Goal: Task Accomplishment & Management: Complete application form

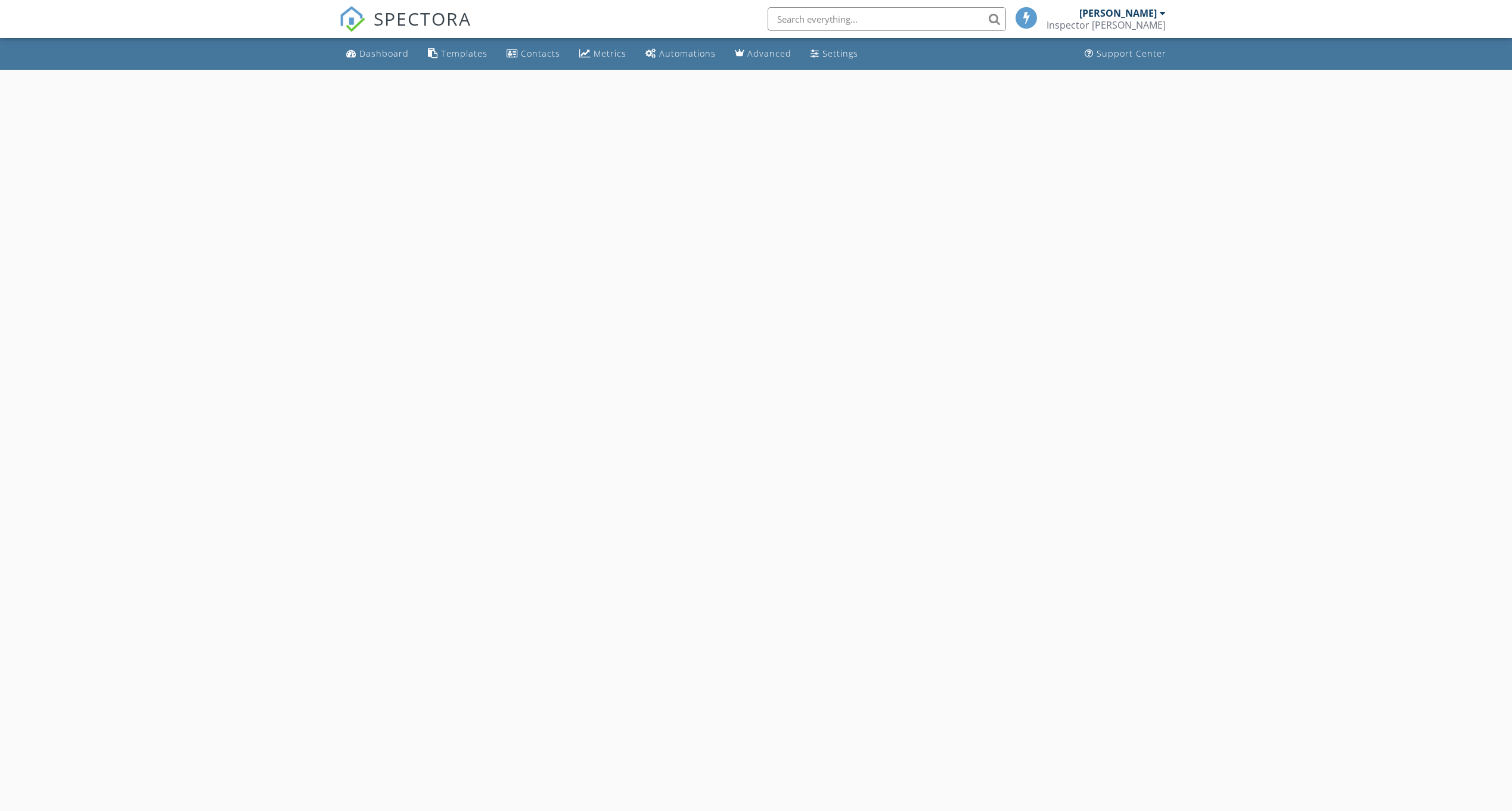
select select "7"
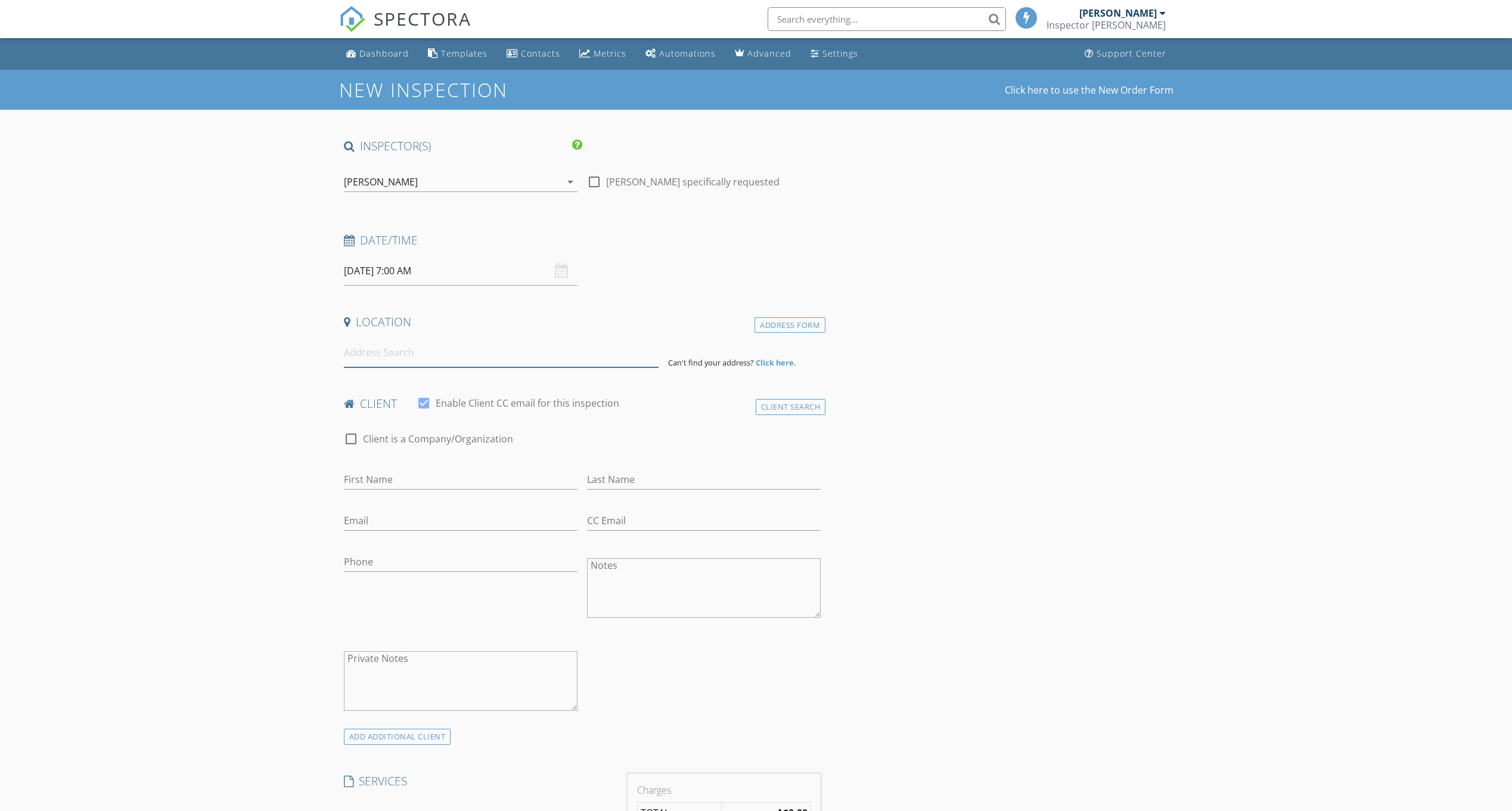
click at [367, 355] on input at bounding box center [501, 353] width 315 height 29
type input "85 Palmerston Loop, Hilbert WA, Australia"
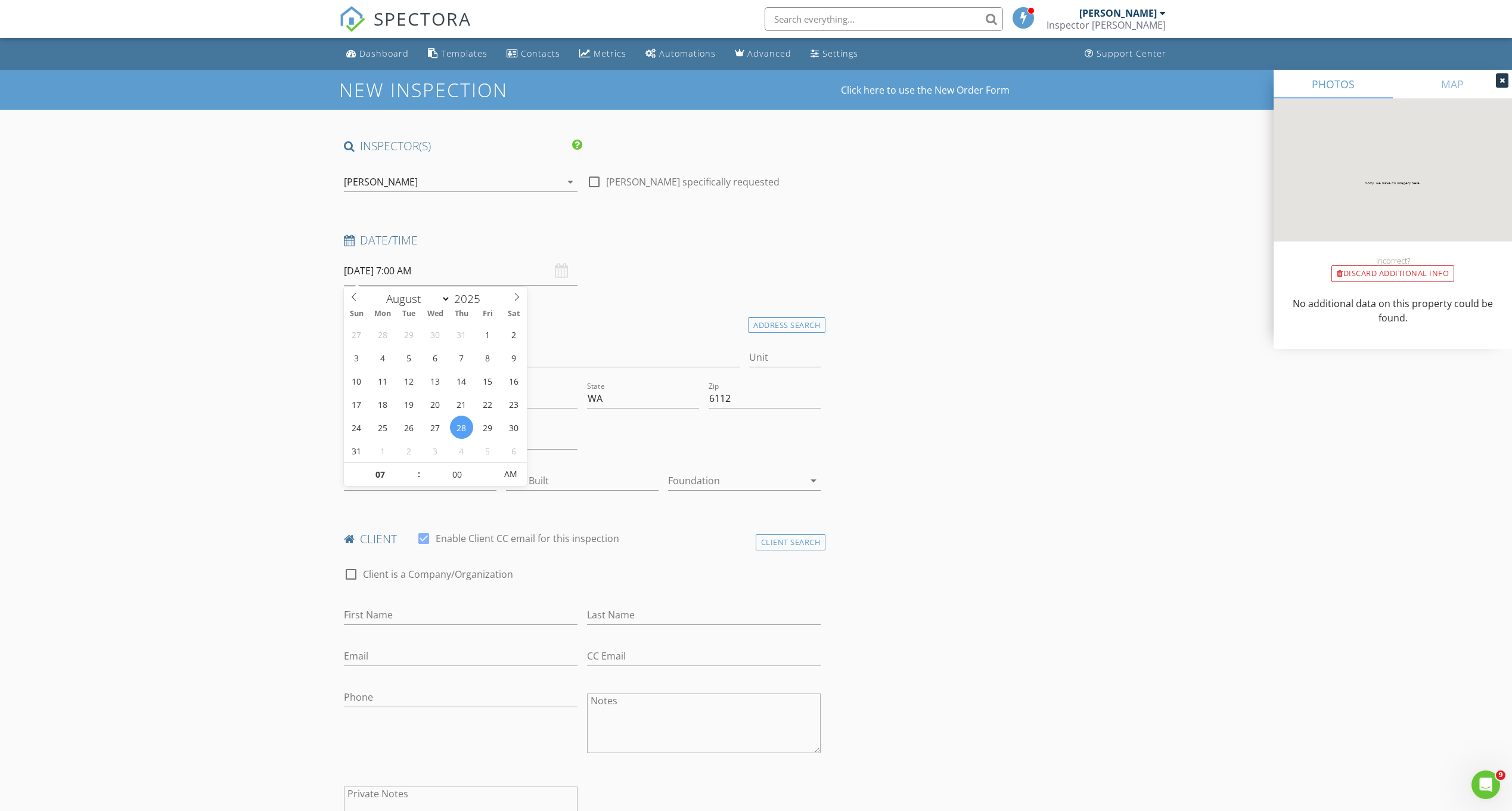
click at [429, 270] on input "28/08/2025 7:00 AM" at bounding box center [460, 272] width 234 height 29
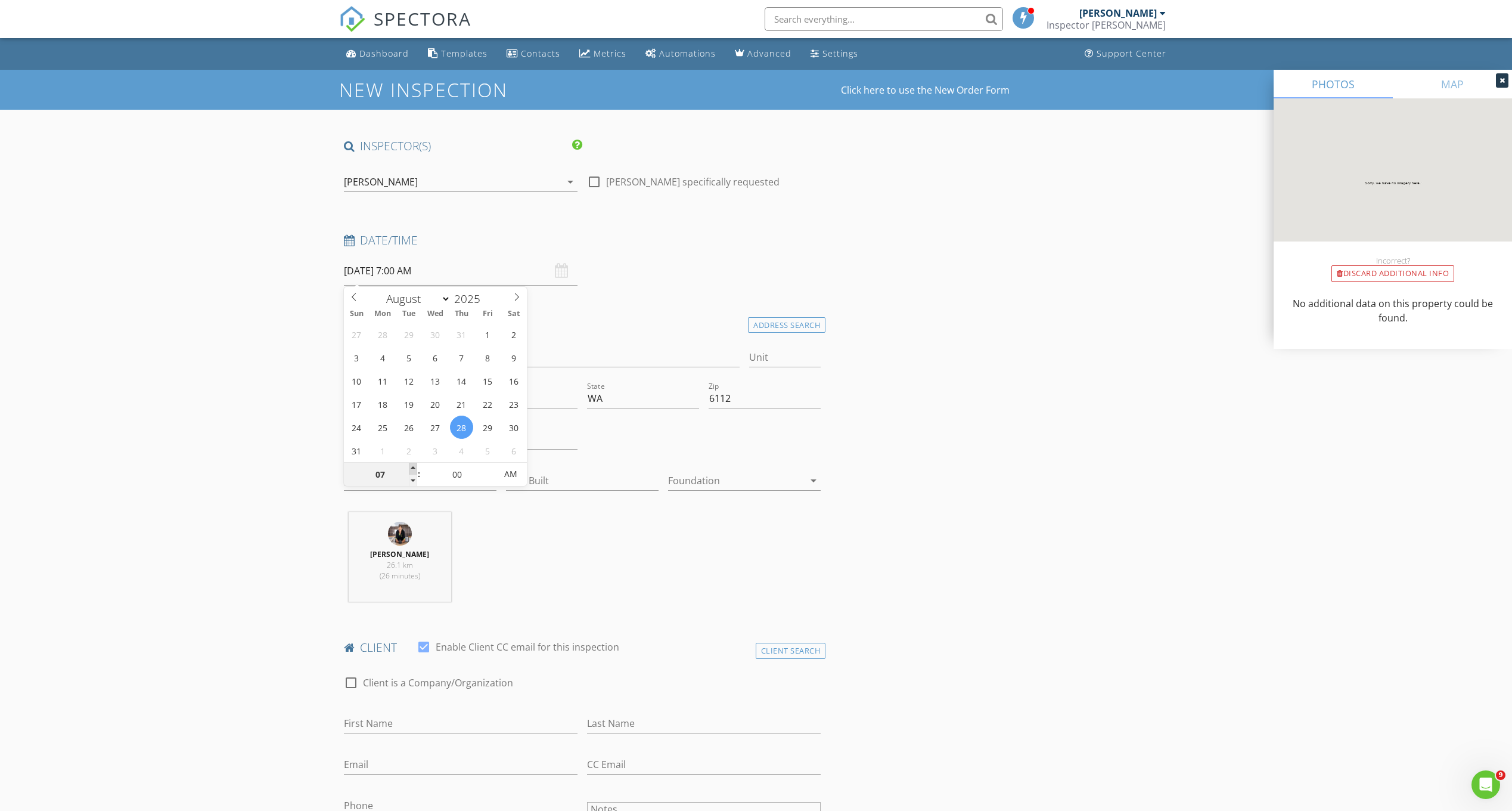
type input "08"
type input "28/08/2025 8:00 AM"
click at [414, 468] on span at bounding box center [413, 468] width 8 height 12
type input "09"
type input "28/08/2025 9:00 AM"
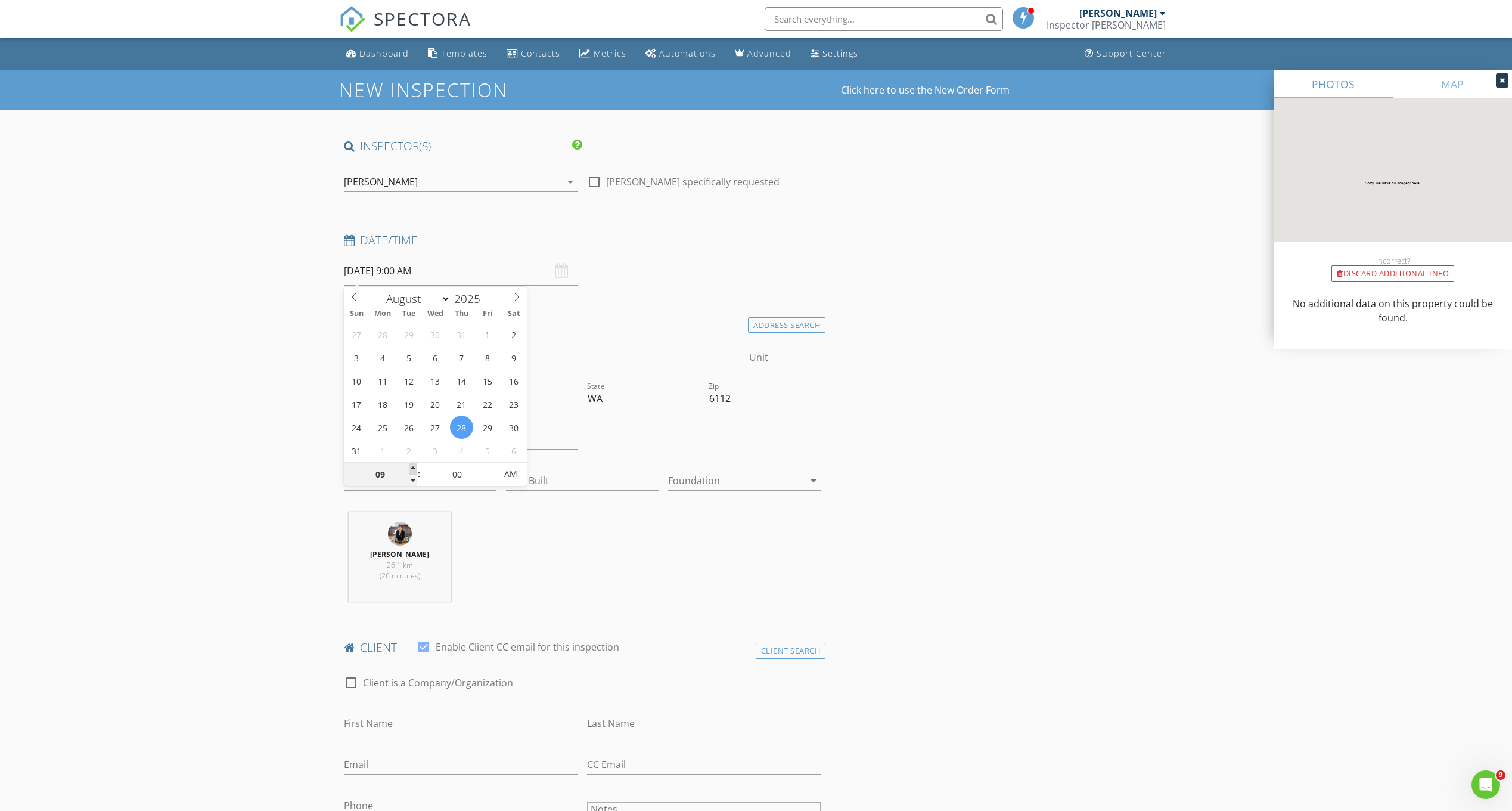
click at [414, 468] on span at bounding box center [413, 468] width 8 height 12
type input "05"
type input "28/08/2025 9:05 AM"
click at [488, 468] on span at bounding box center [490, 468] width 8 height 12
type input "10"
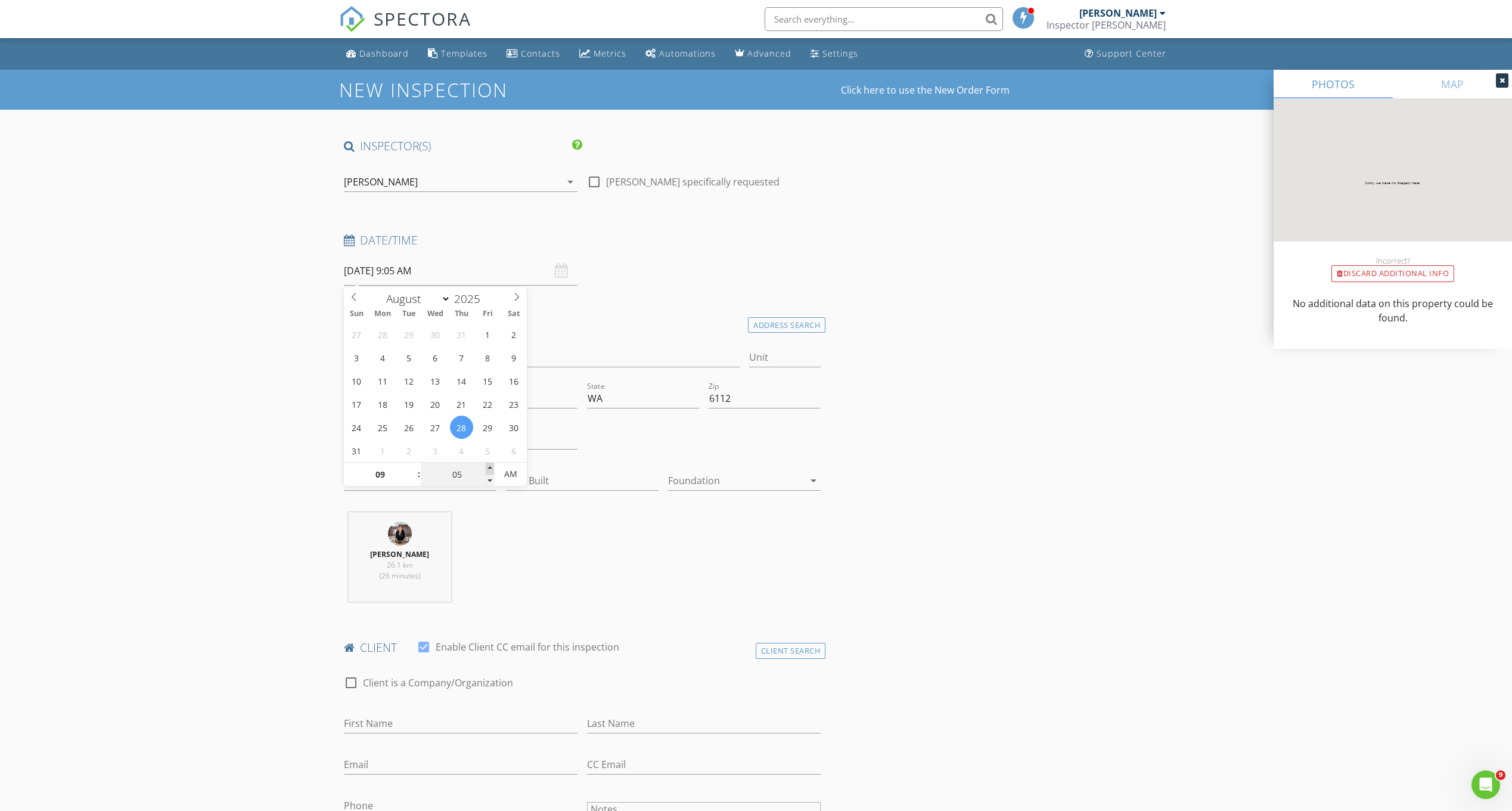
type input "28/08/2025 9:10 AM"
click at [488, 468] on span at bounding box center [490, 468] width 8 height 12
type input "15"
type input "28/08/2025 9:15 AM"
click at [488, 468] on span at bounding box center [490, 468] width 8 height 12
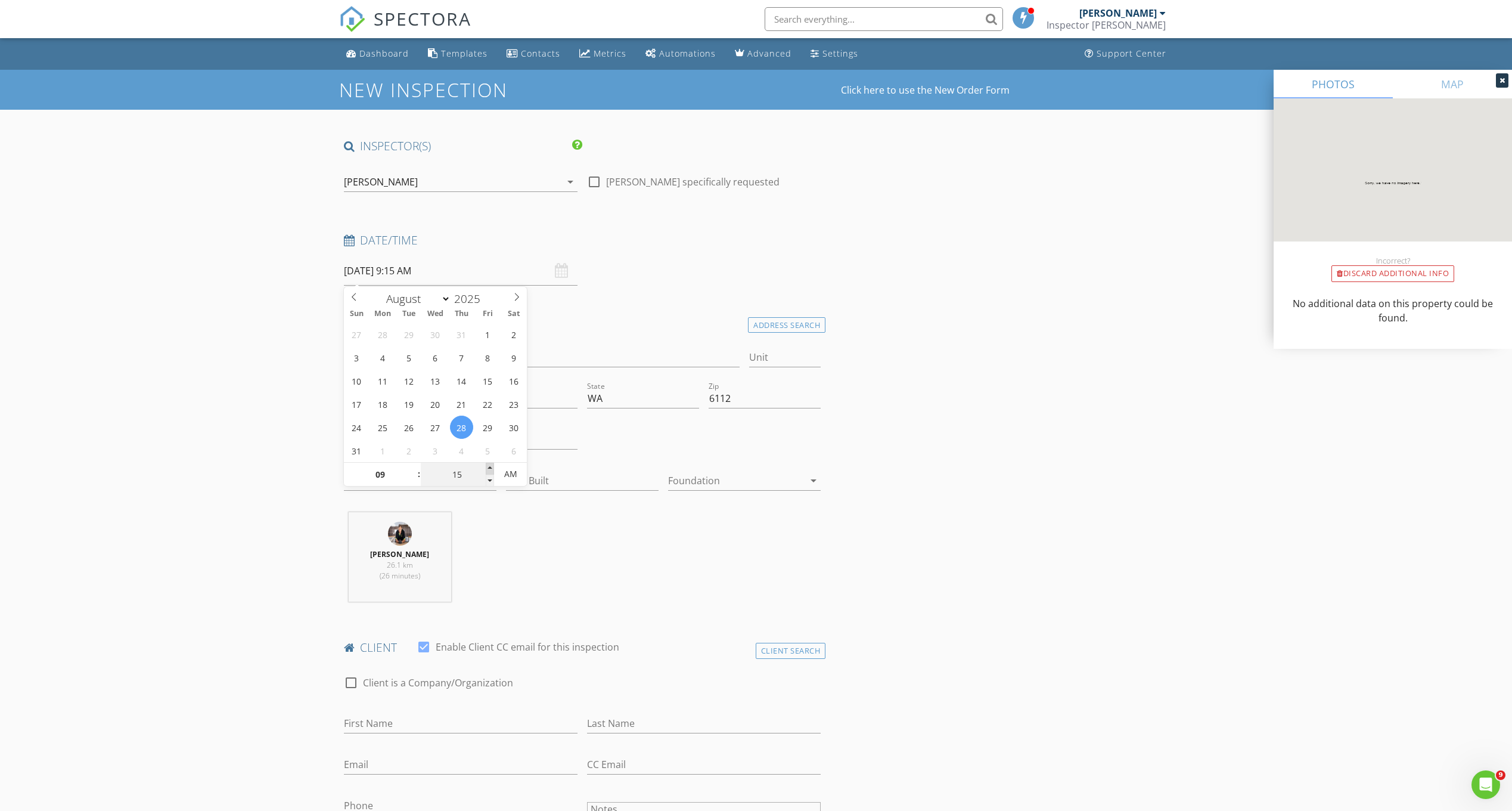
type input "20"
type input "28/08/2025 9:20 AM"
click at [488, 468] on span at bounding box center [490, 468] width 8 height 12
type input "25"
type input "28/08/2025 9:25 AM"
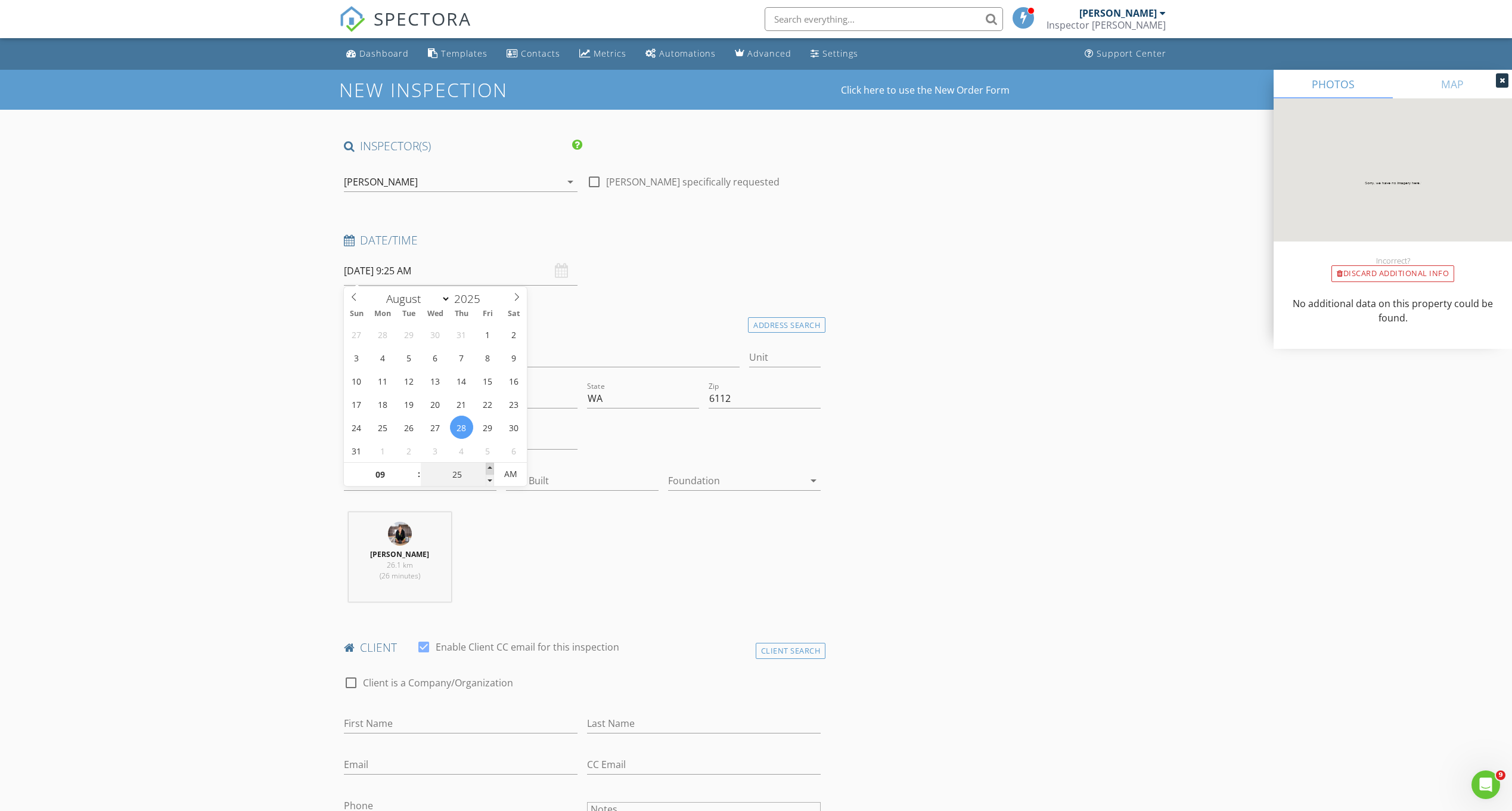
click at [488, 468] on span at bounding box center [490, 468] width 8 height 12
type input "30"
type input "[DATE] 9:30 AM"
click at [488, 468] on span at bounding box center [490, 468] width 8 height 12
type input "35"
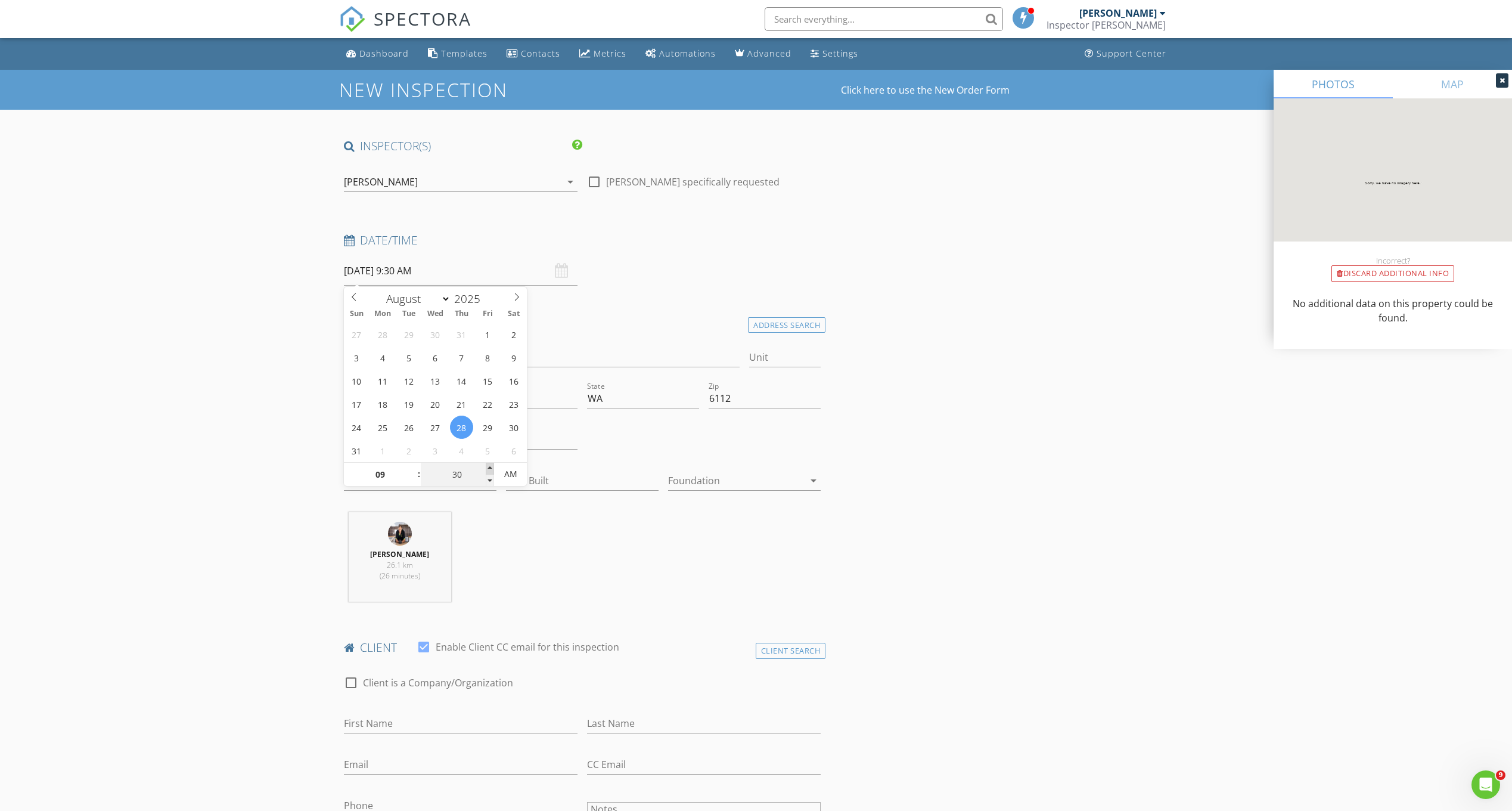
type input "28/08/2025 9:35 AM"
click at [490, 471] on span at bounding box center [490, 468] width 8 height 12
type input "30"
type input "[DATE] 9:30 AM"
click at [491, 480] on span at bounding box center [490, 481] width 8 height 12
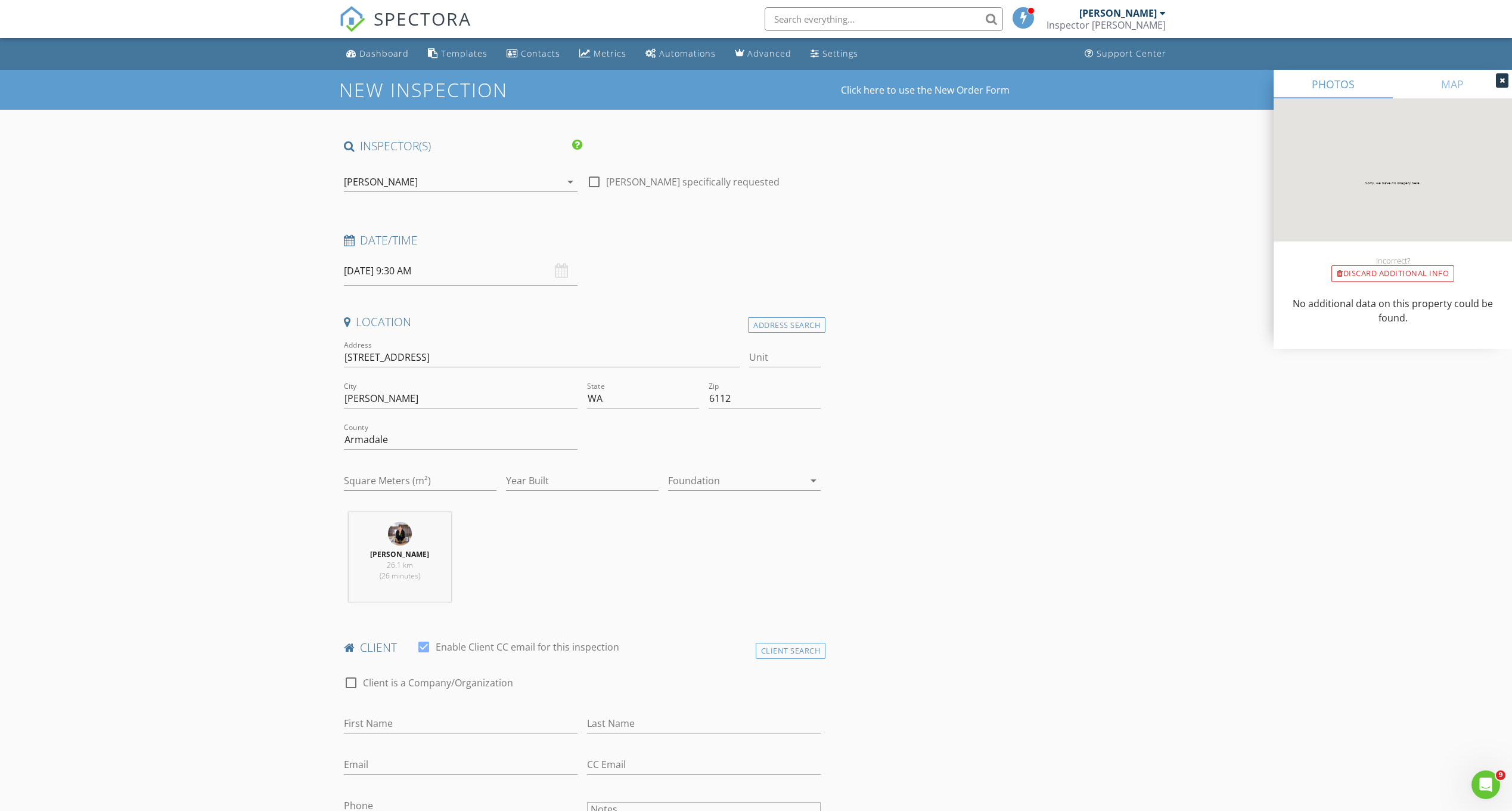
click at [519, 519] on div "Brian F Collins 26.1 km (26 minutes)" at bounding box center [582, 561] width 487 height 99
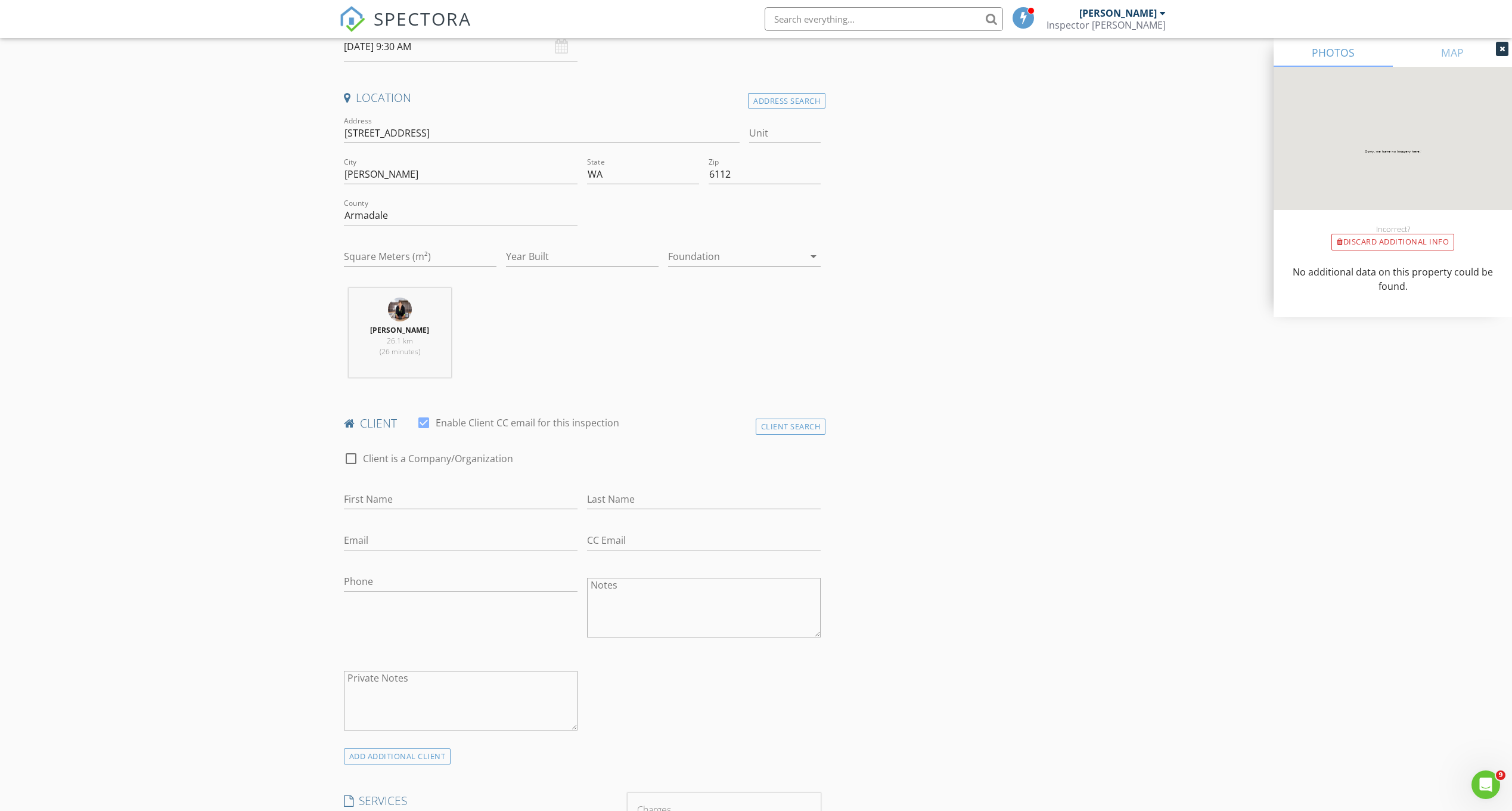
scroll to position [358, 0]
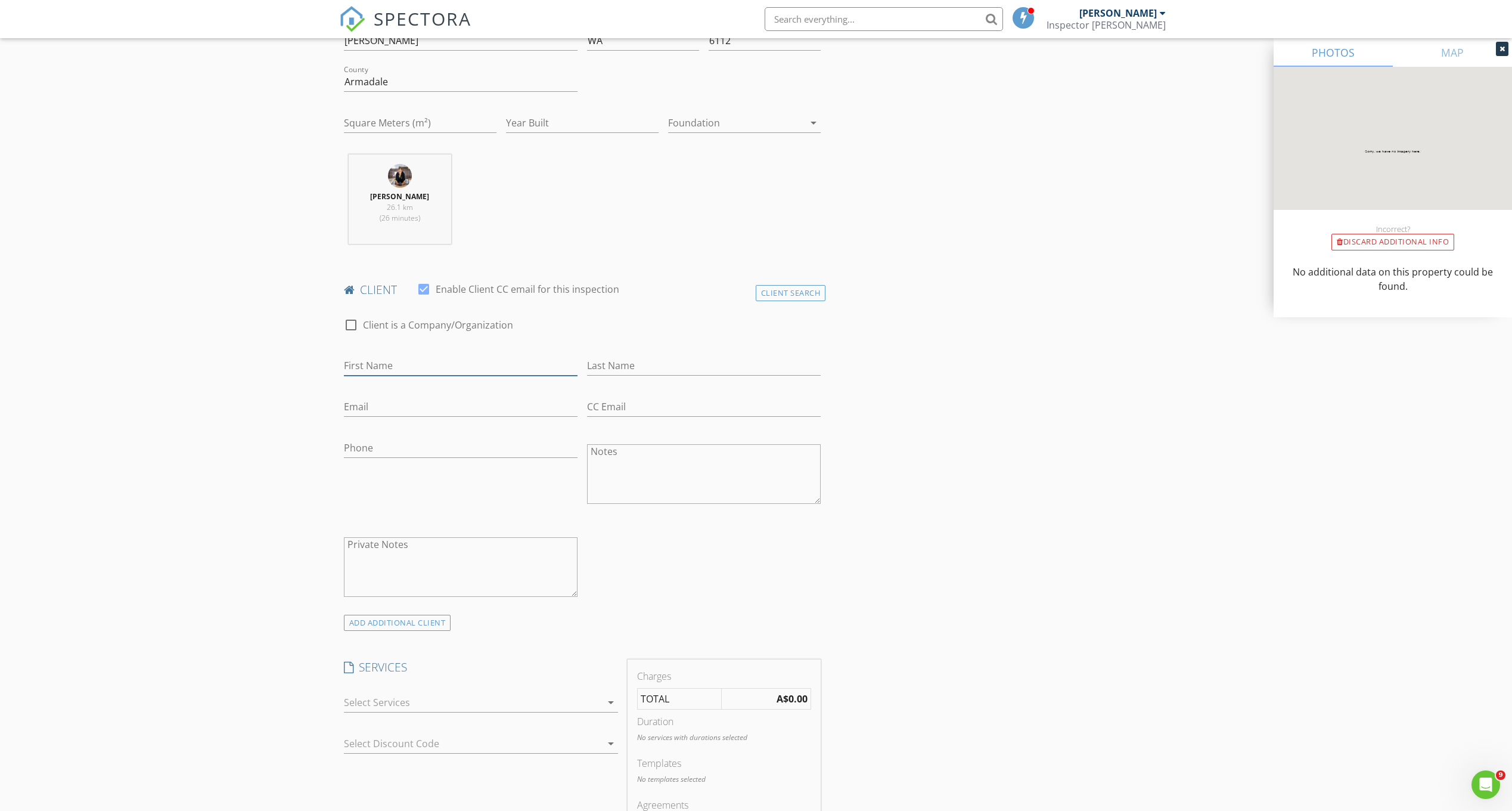
click at [415, 362] on input "First Name" at bounding box center [460, 365] width 234 height 19
click at [424, 366] on input "First Name" at bounding box center [460, 365] width 234 height 19
type input "[PERSON_NAME]"
click at [761, 361] on input "Last Name" at bounding box center [703, 365] width 234 height 19
type input "[PERSON_NAME]"
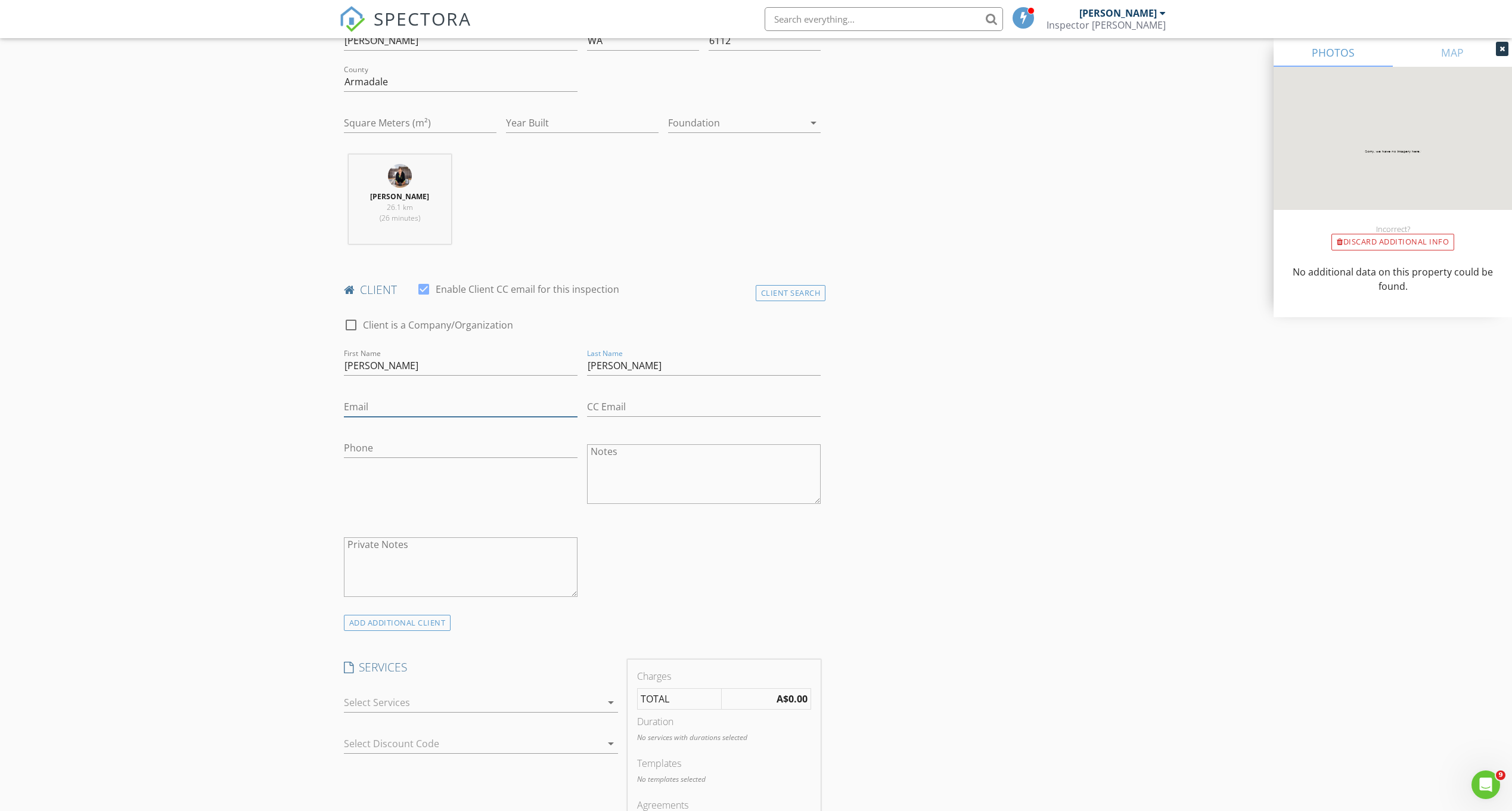
click at [521, 402] on input "Email" at bounding box center [460, 406] width 234 height 19
click at [491, 406] on input "Email" at bounding box center [460, 406] width 234 height 19
type input "[PERSON_NAME][EMAIL_ADDRESS][DOMAIN_NAME]"
type input "0409280488"
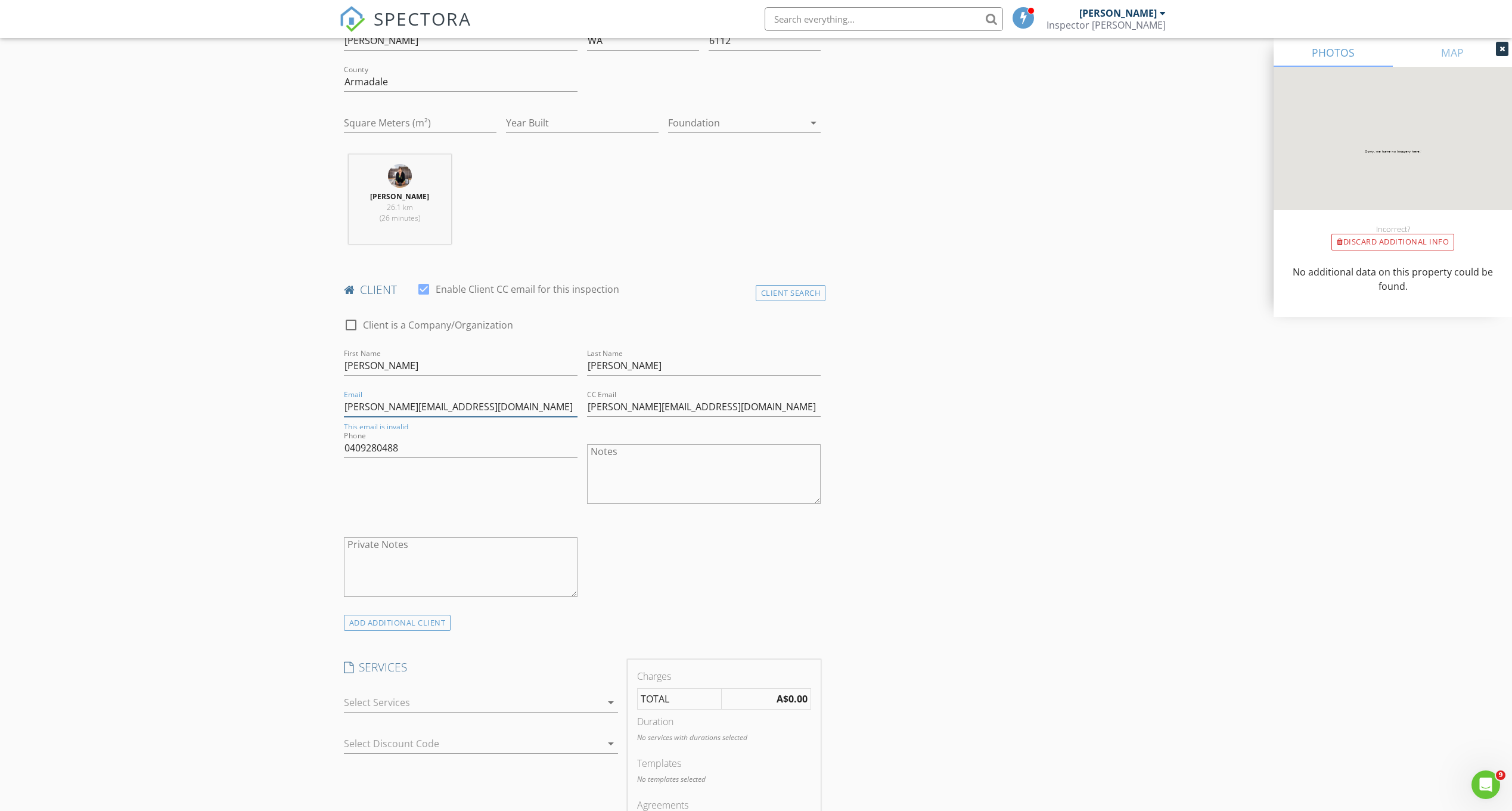
scroll to position [360, 0]
click at [619, 405] on input "[PERSON_NAME][EMAIL_ADDRESS][DOMAIN_NAME]" at bounding box center [703, 405] width 234 height 19
click at [620, 405] on input "[PERSON_NAME][EMAIL_ADDRESS][DOMAIN_NAME]" at bounding box center [703, 405] width 234 height 19
click at [517, 445] on input "0409280488" at bounding box center [460, 449] width 234 height 19
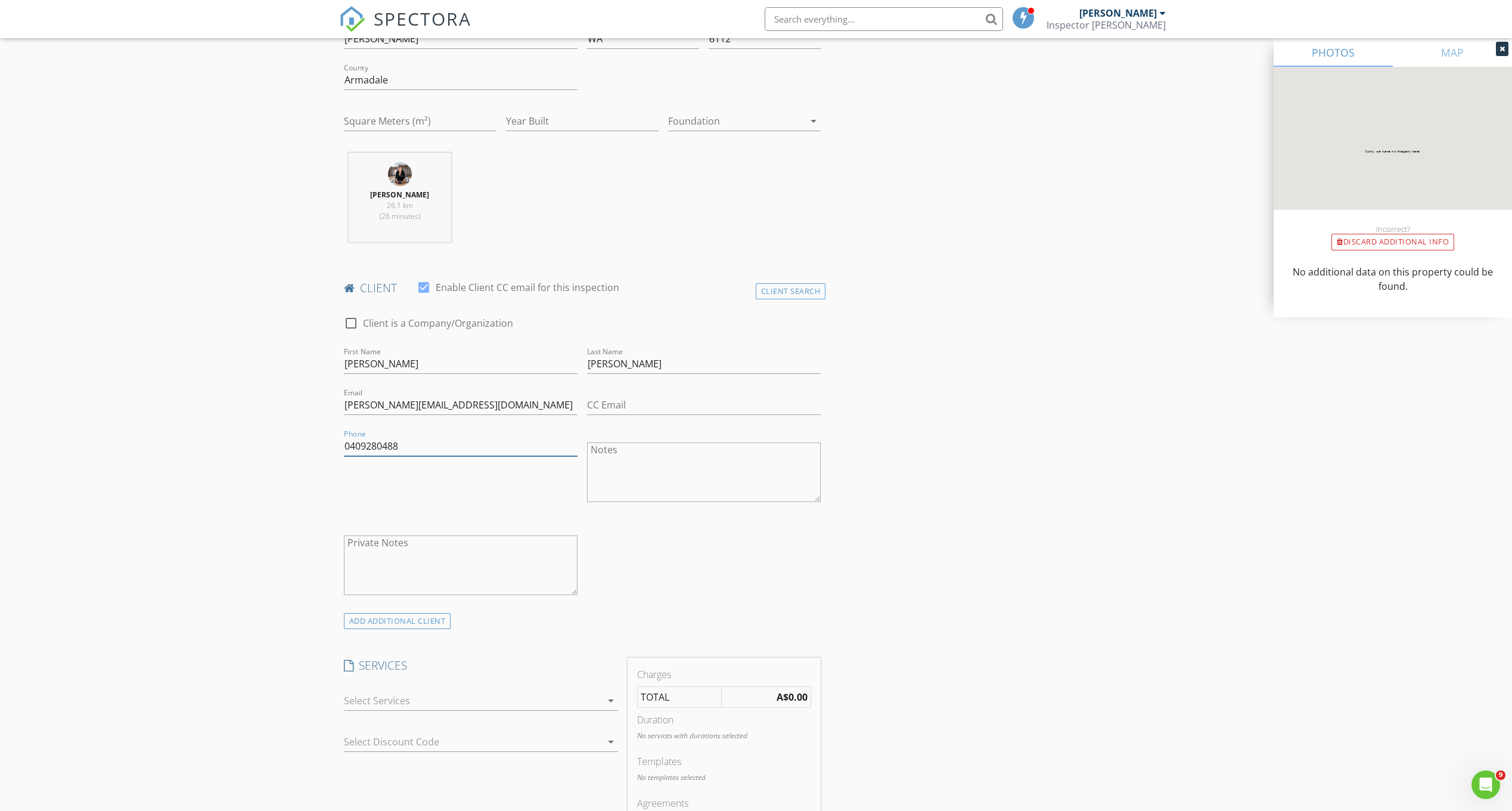
click at [517, 445] on input "0409280488" at bounding box center [460, 446] width 234 height 19
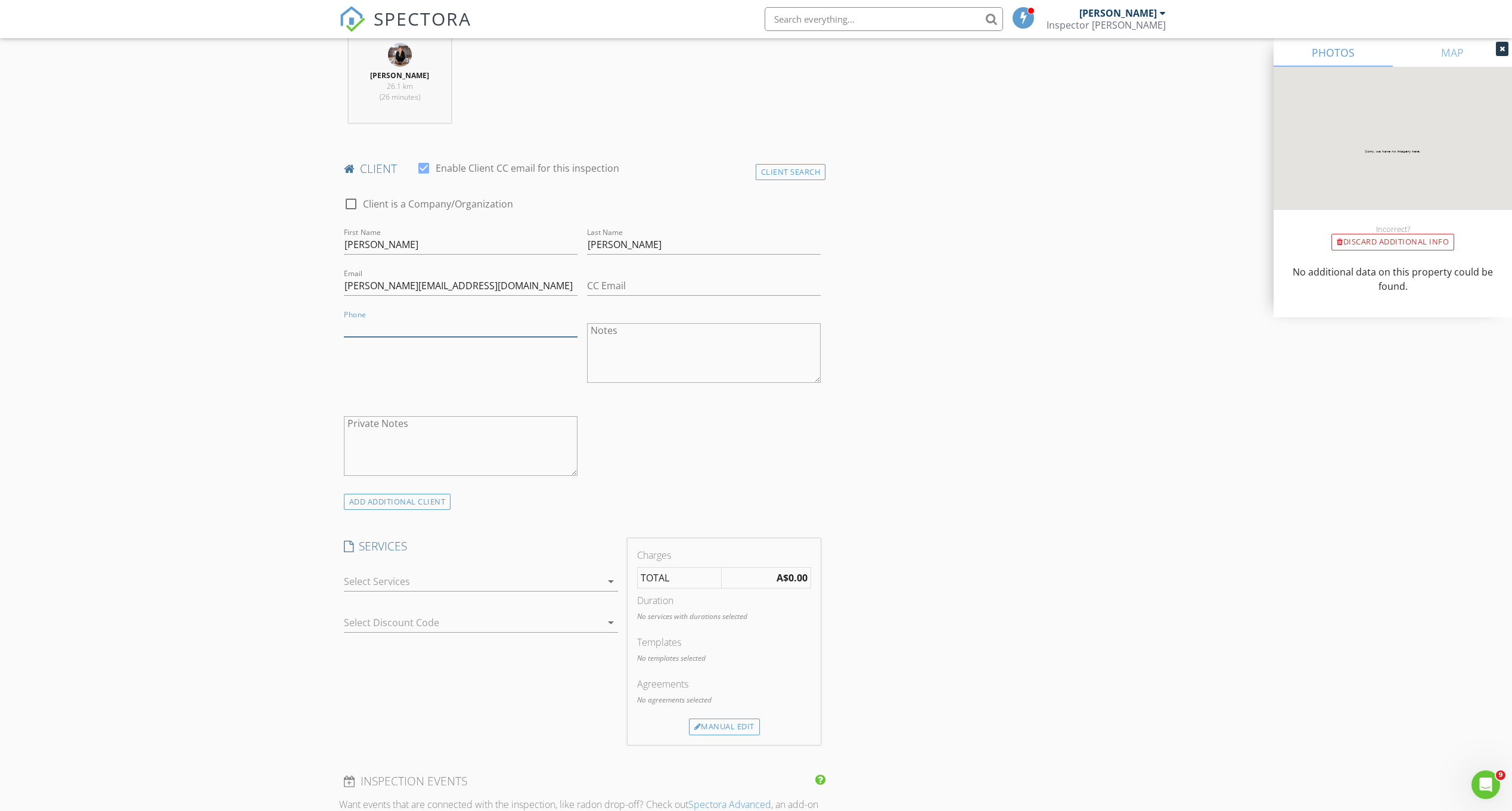
scroll to position [598, 0]
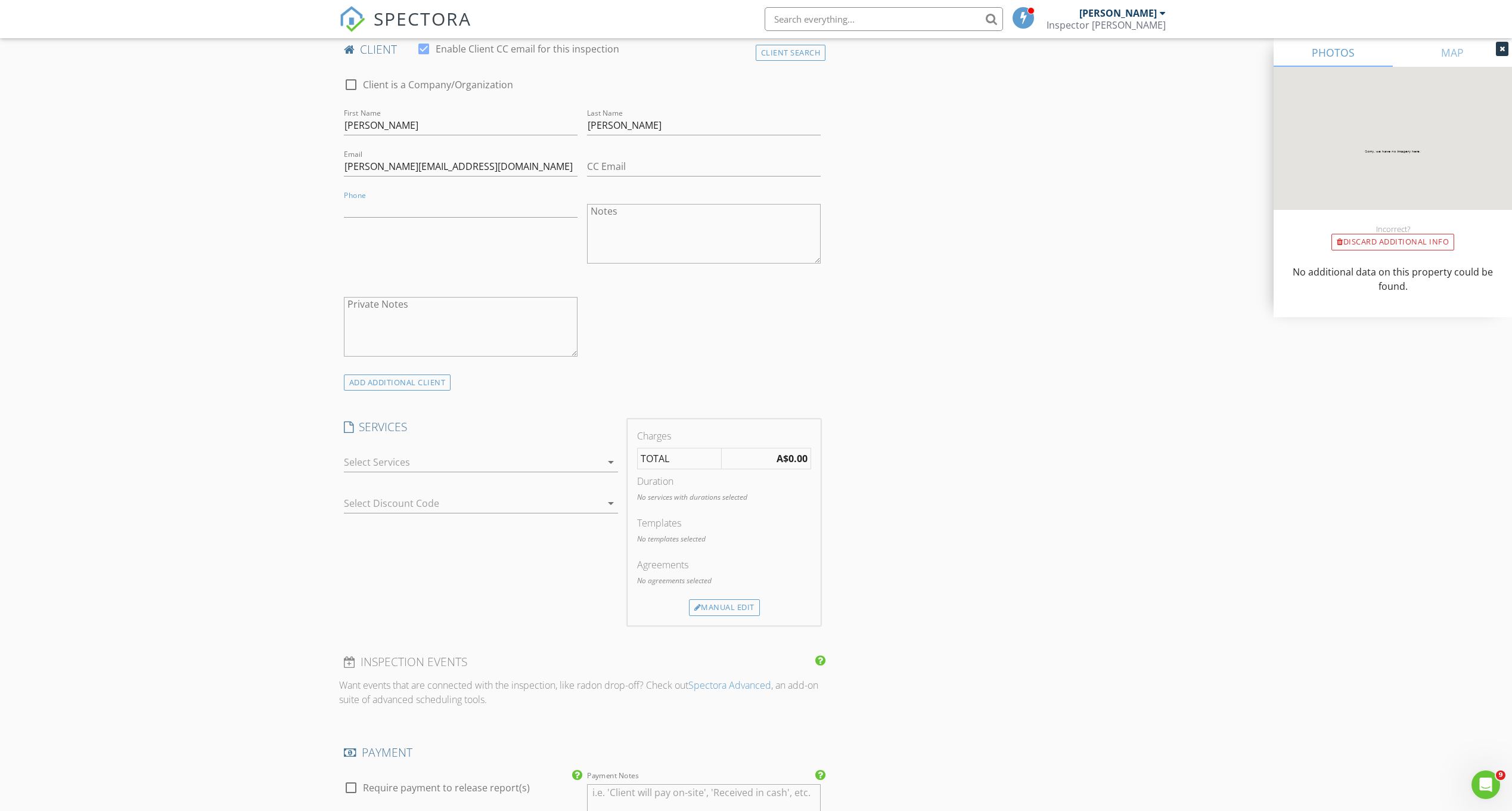
click at [586, 466] on div at bounding box center [472, 461] width 258 height 19
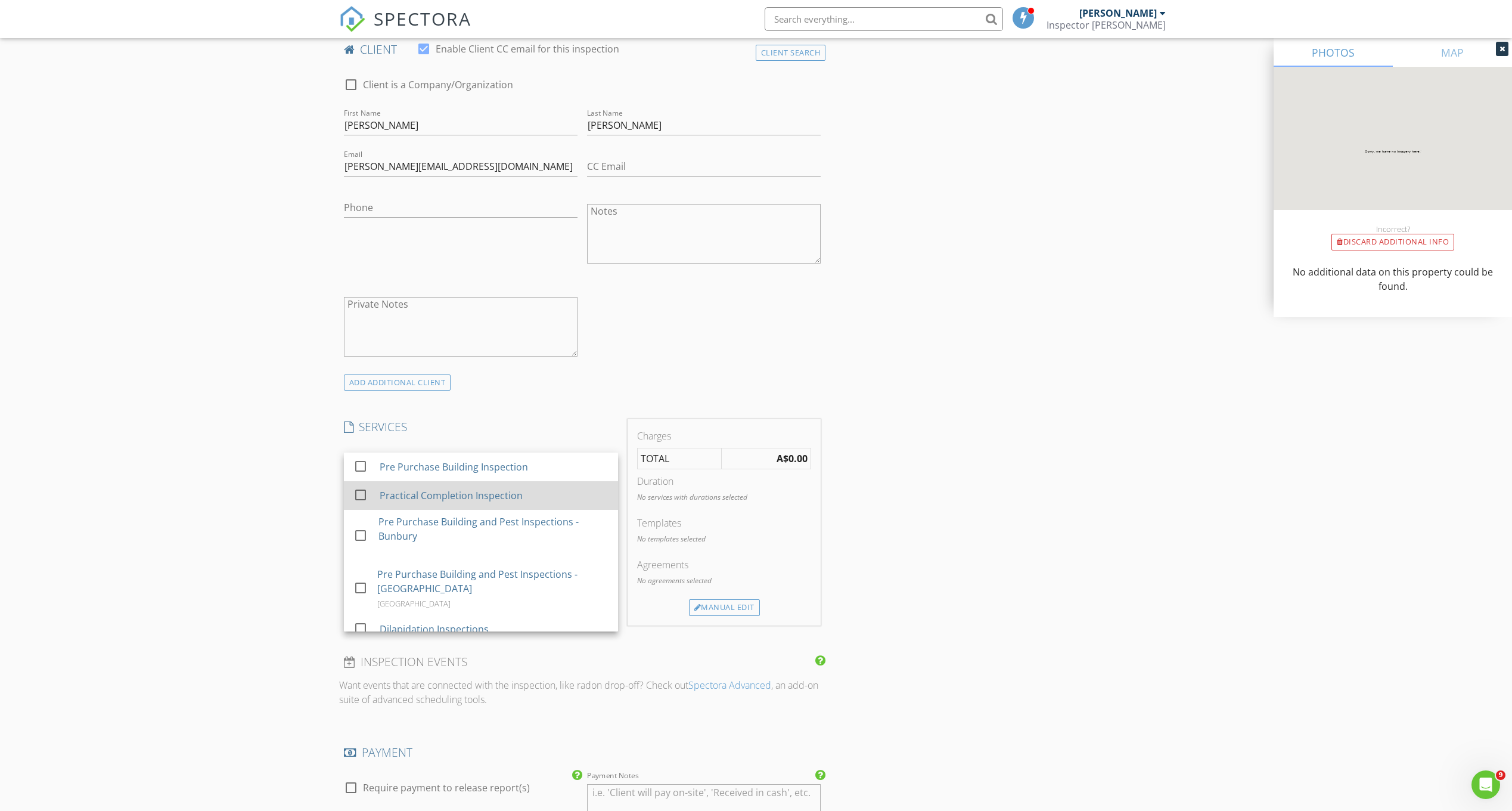
click at [524, 505] on div "Practical Completion Inspection" at bounding box center [493, 495] width 229 height 24
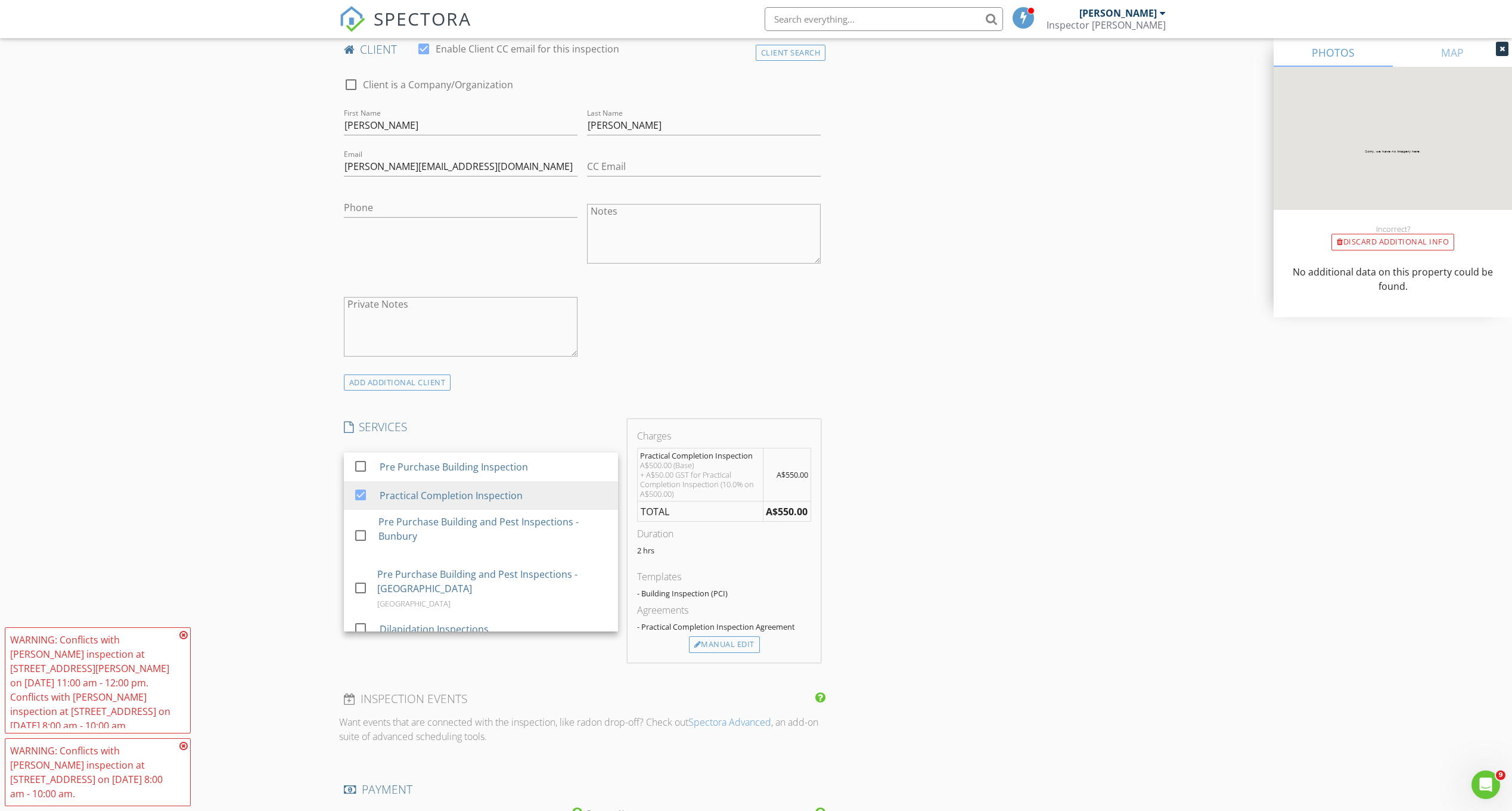
click at [182, 640] on icon at bounding box center [183, 635] width 8 height 9
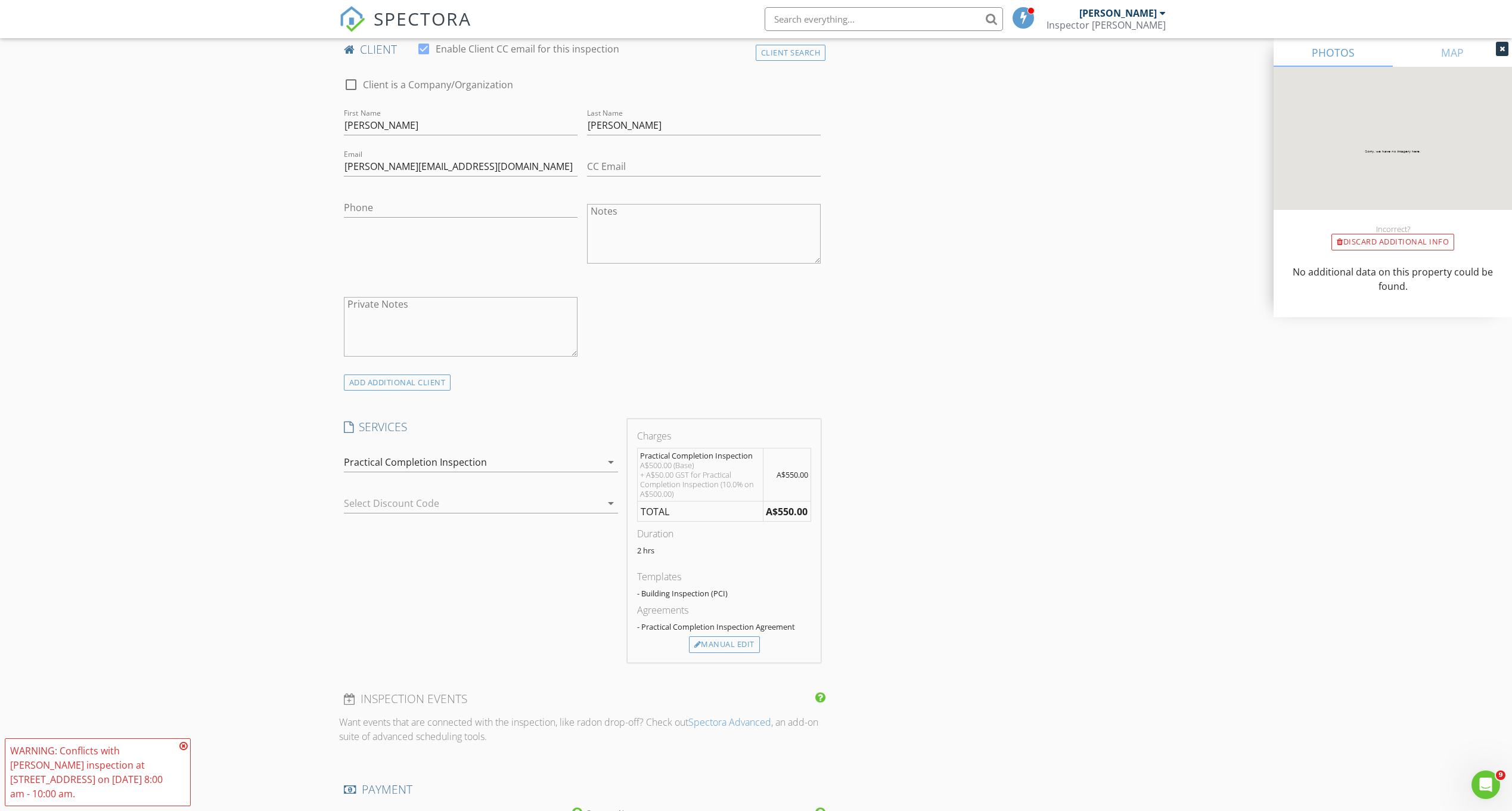
click at [183, 751] on icon at bounding box center [183, 746] width 8 height 9
click at [742, 649] on div "Manual Edit" at bounding box center [724, 645] width 71 height 17
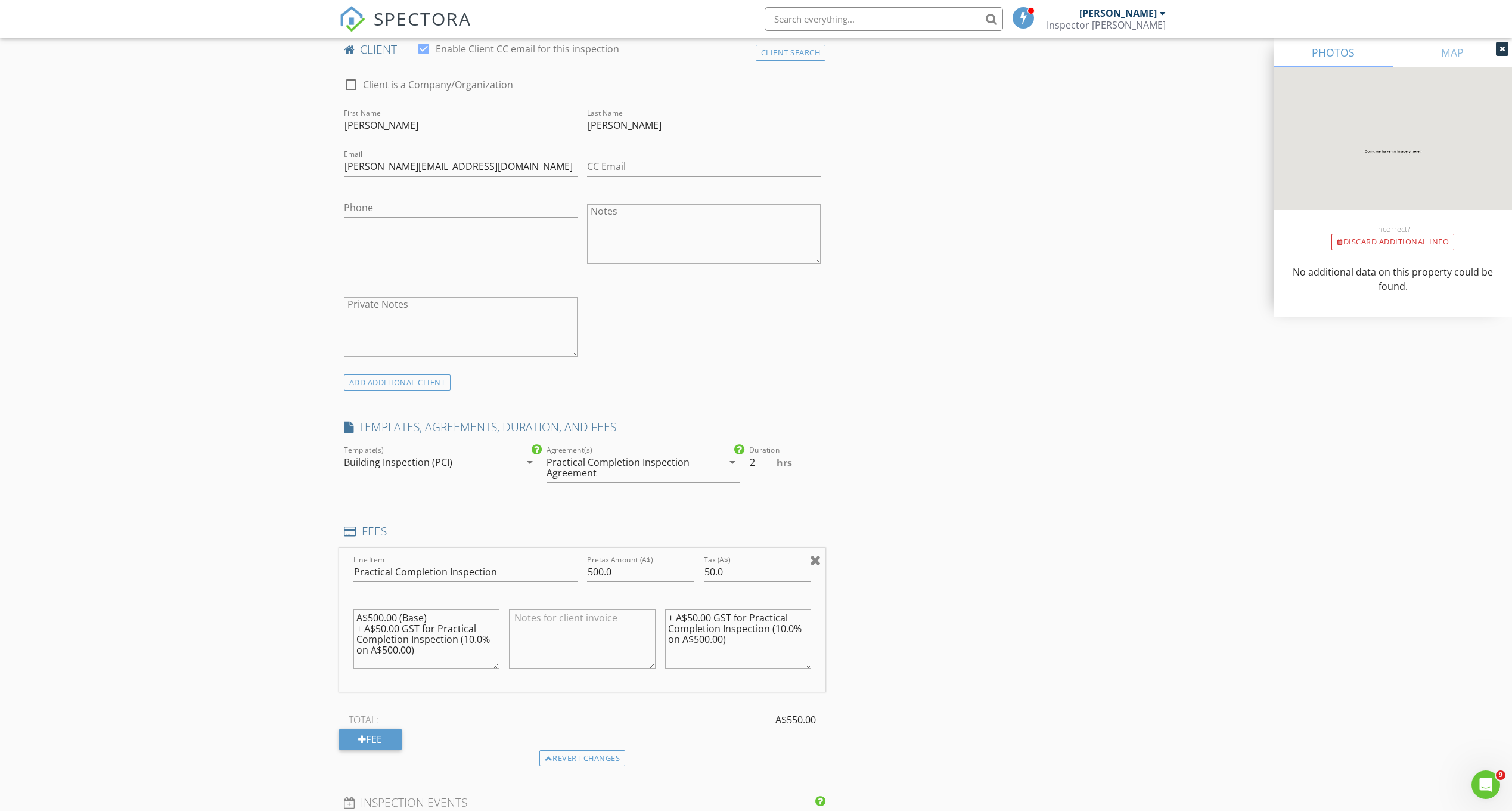
click at [813, 561] on div at bounding box center [816, 561] width 11 height 15
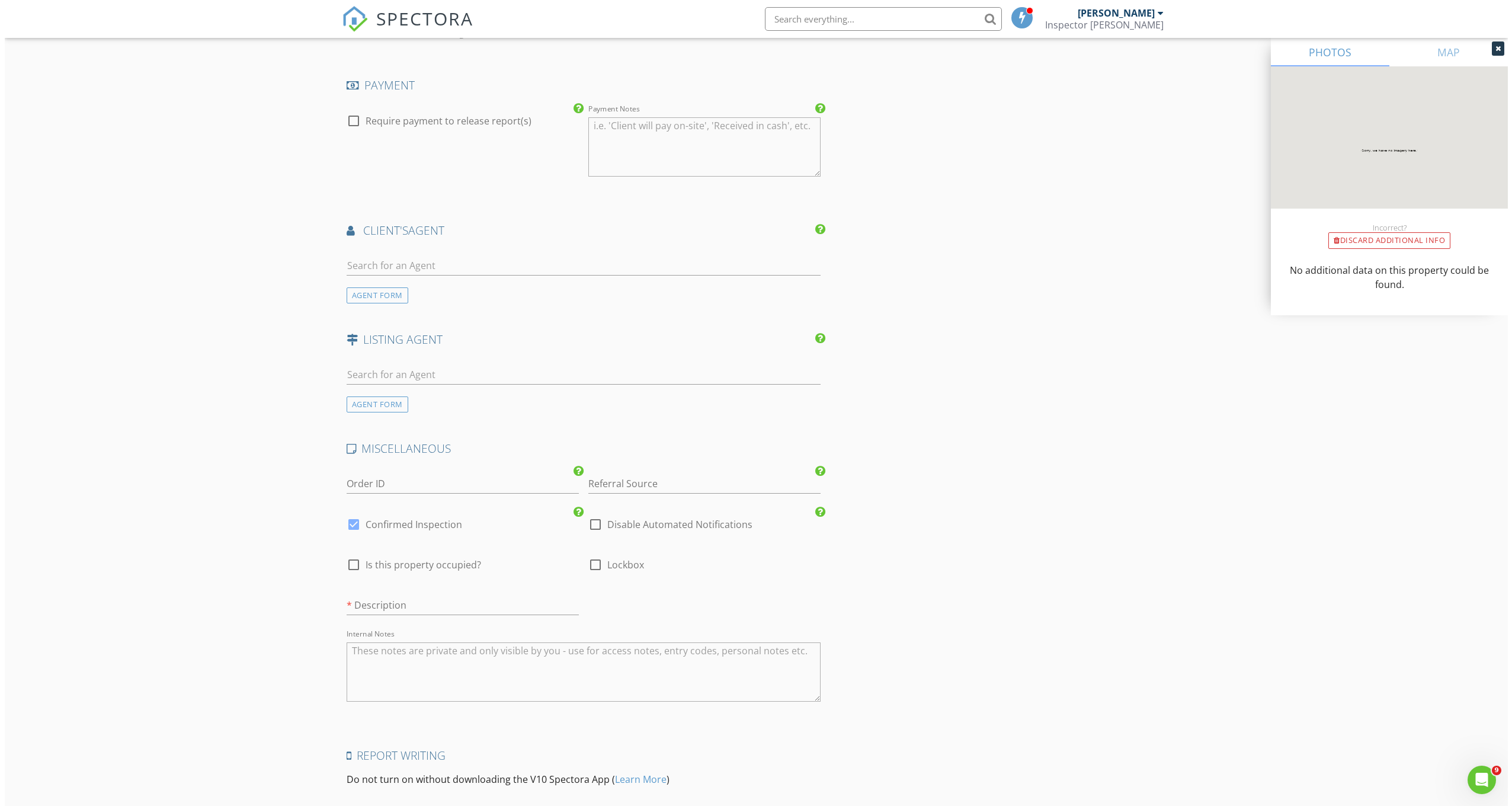
scroll to position [1363, 0]
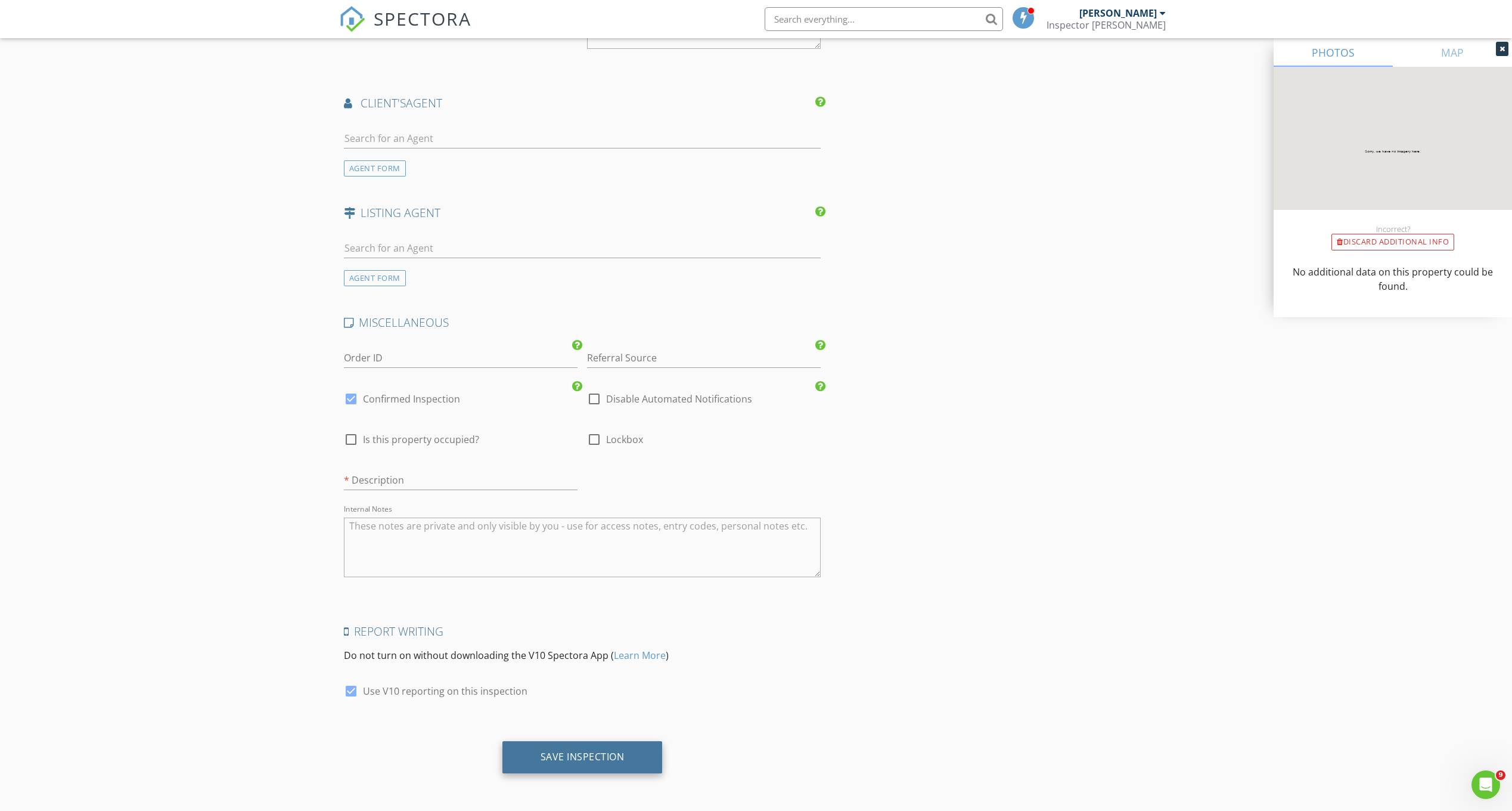
click at [561, 760] on div "Save Inspection" at bounding box center [583, 757] width 84 height 12
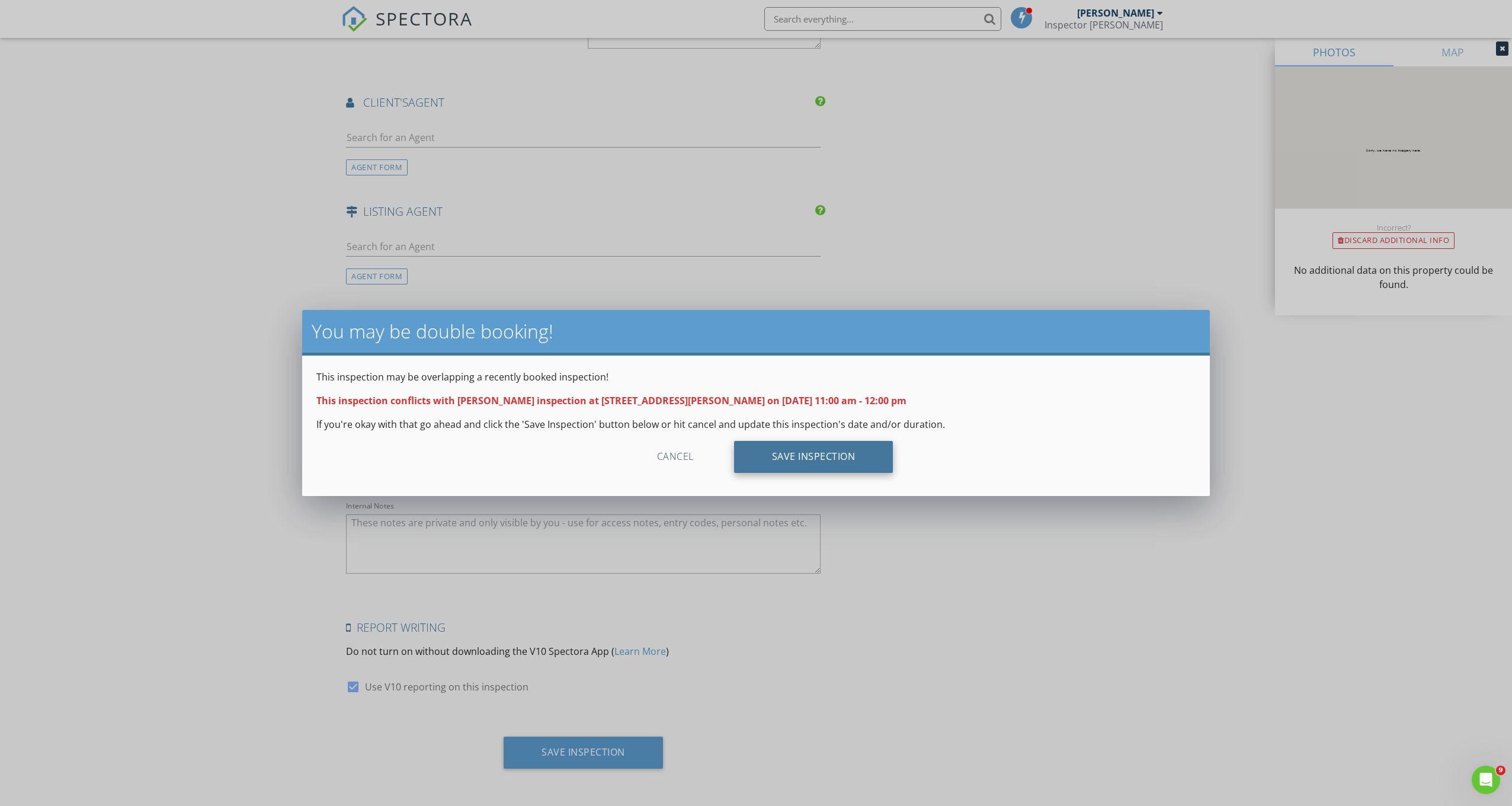
click at [797, 467] on div "Save Inspection" at bounding box center [814, 457] width 159 height 32
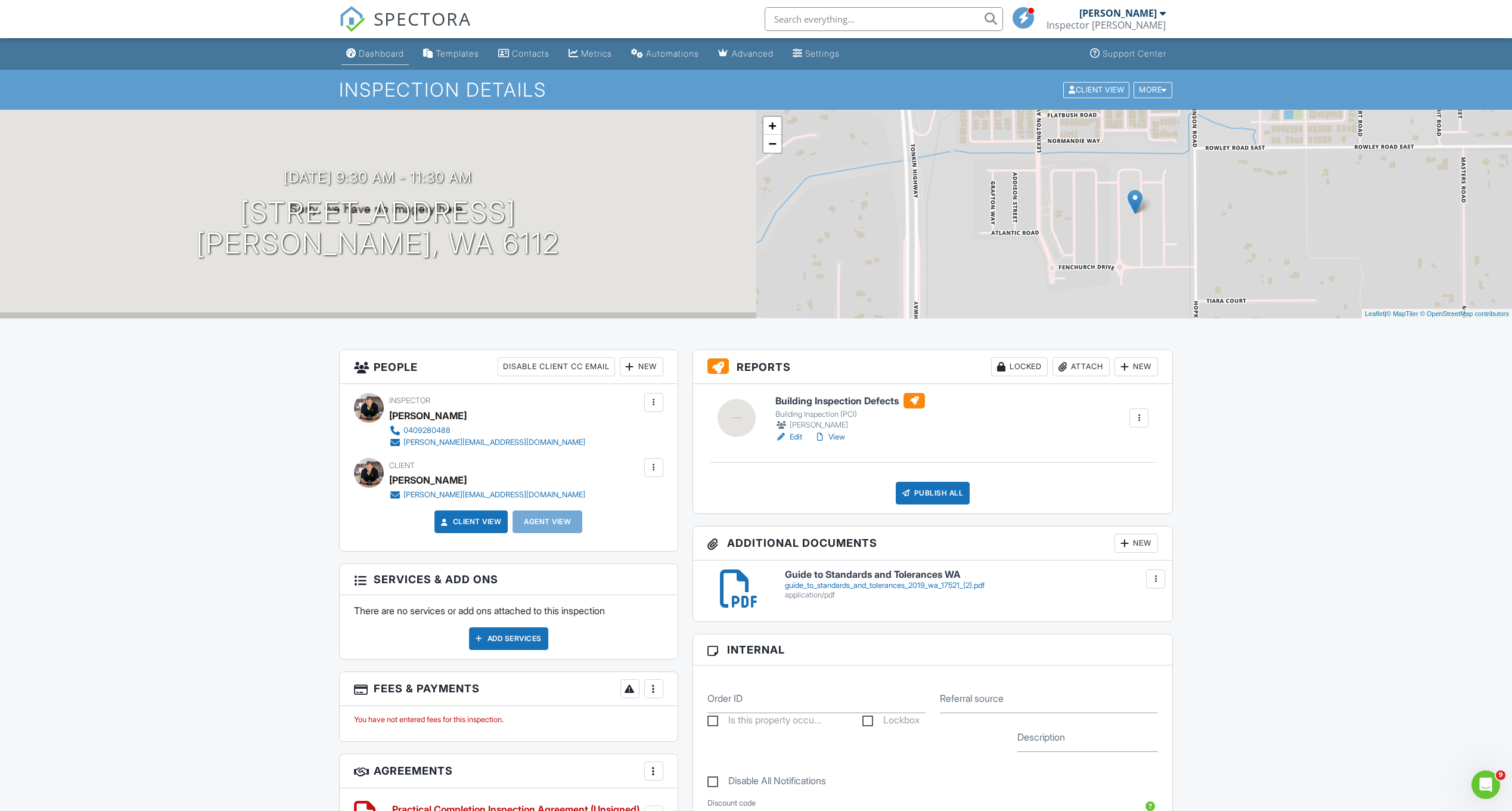
click at [379, 50] on div "Dashboard" at bounding box center [381, 53] width 45 height 10
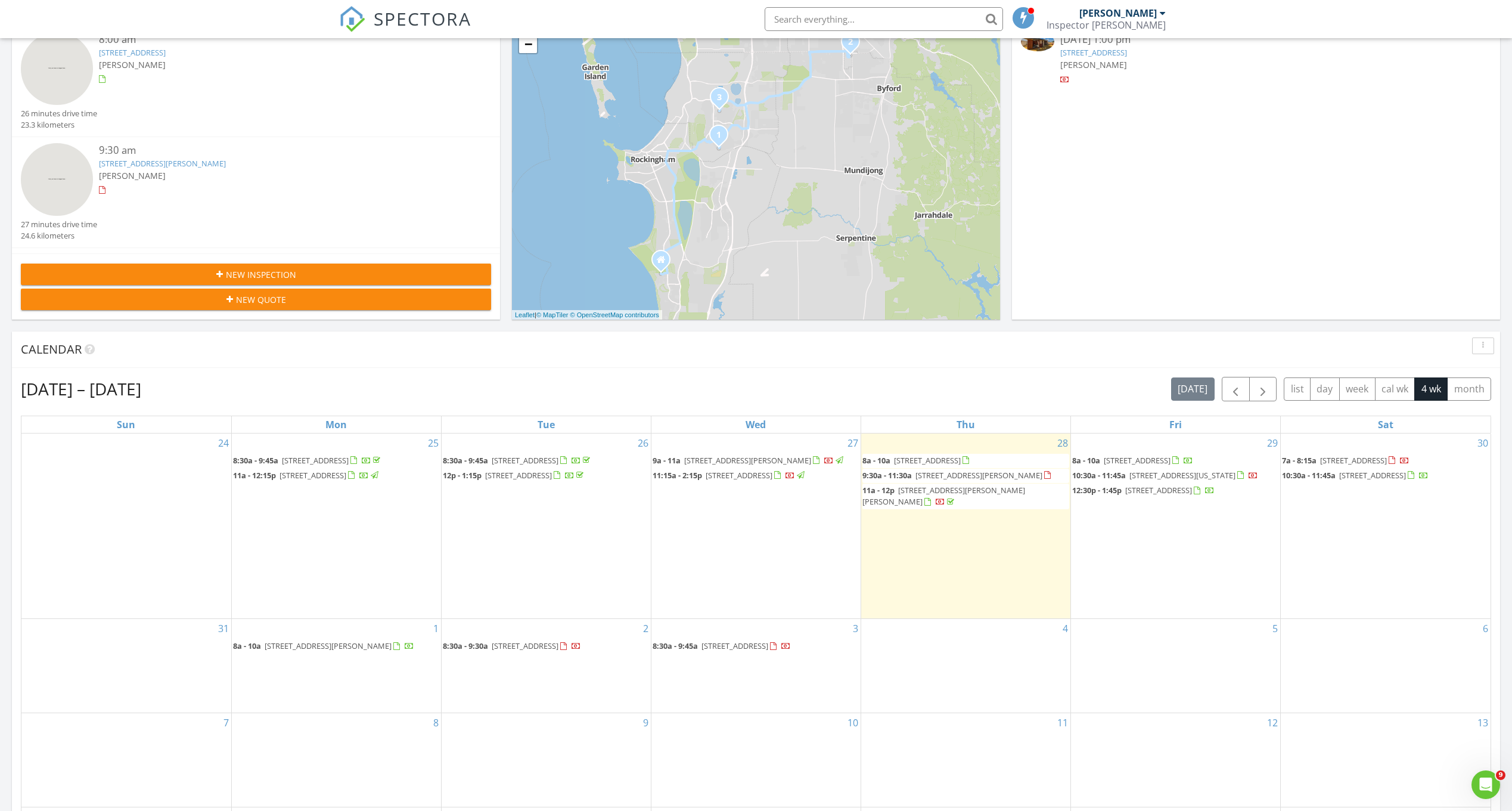
scroll to position [298, 0]
